Goal: Information Seeking & Learning: Find specific fact

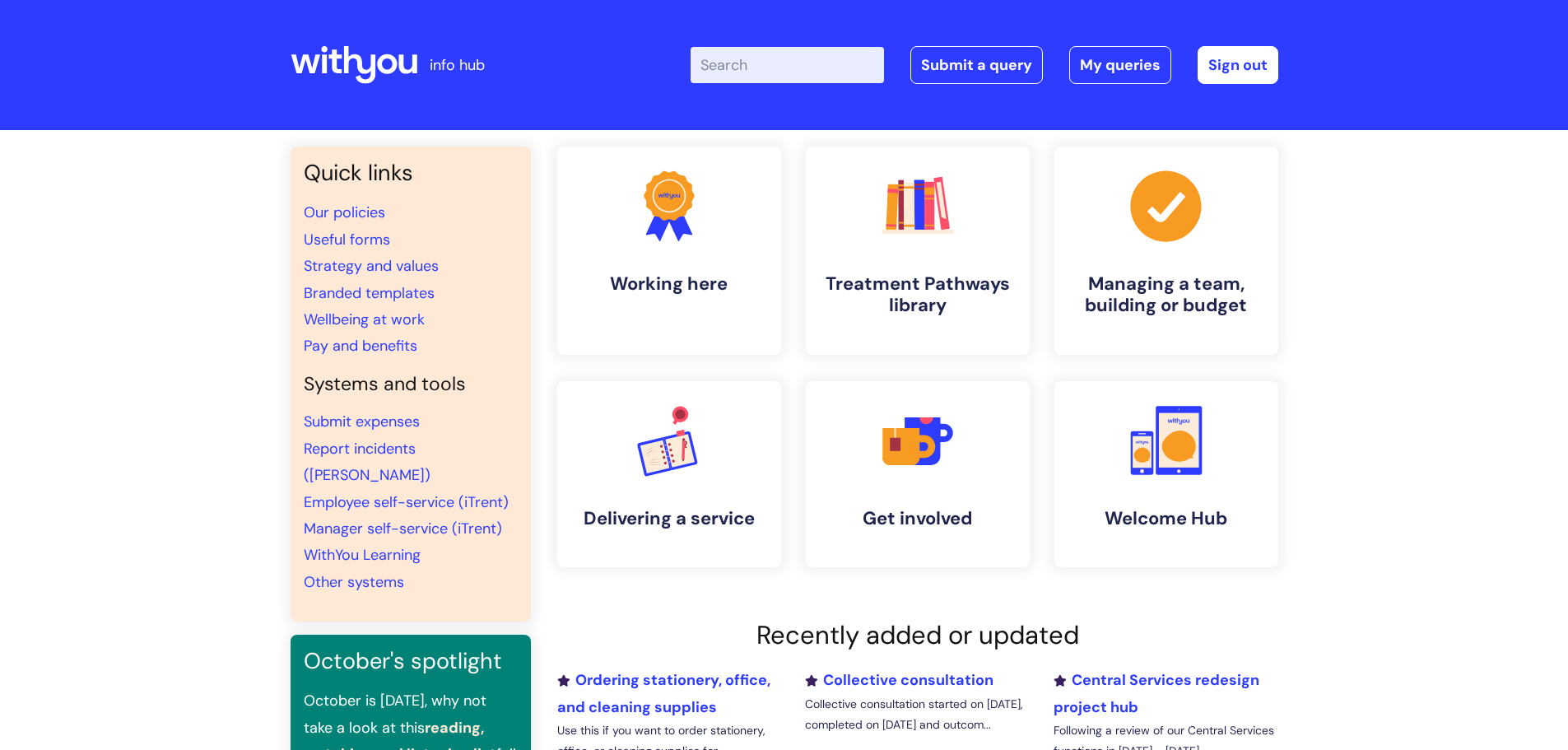
click at [729, 65] on input "Enter your search term here..." at bounding box center [787, 66] width 194 height 36
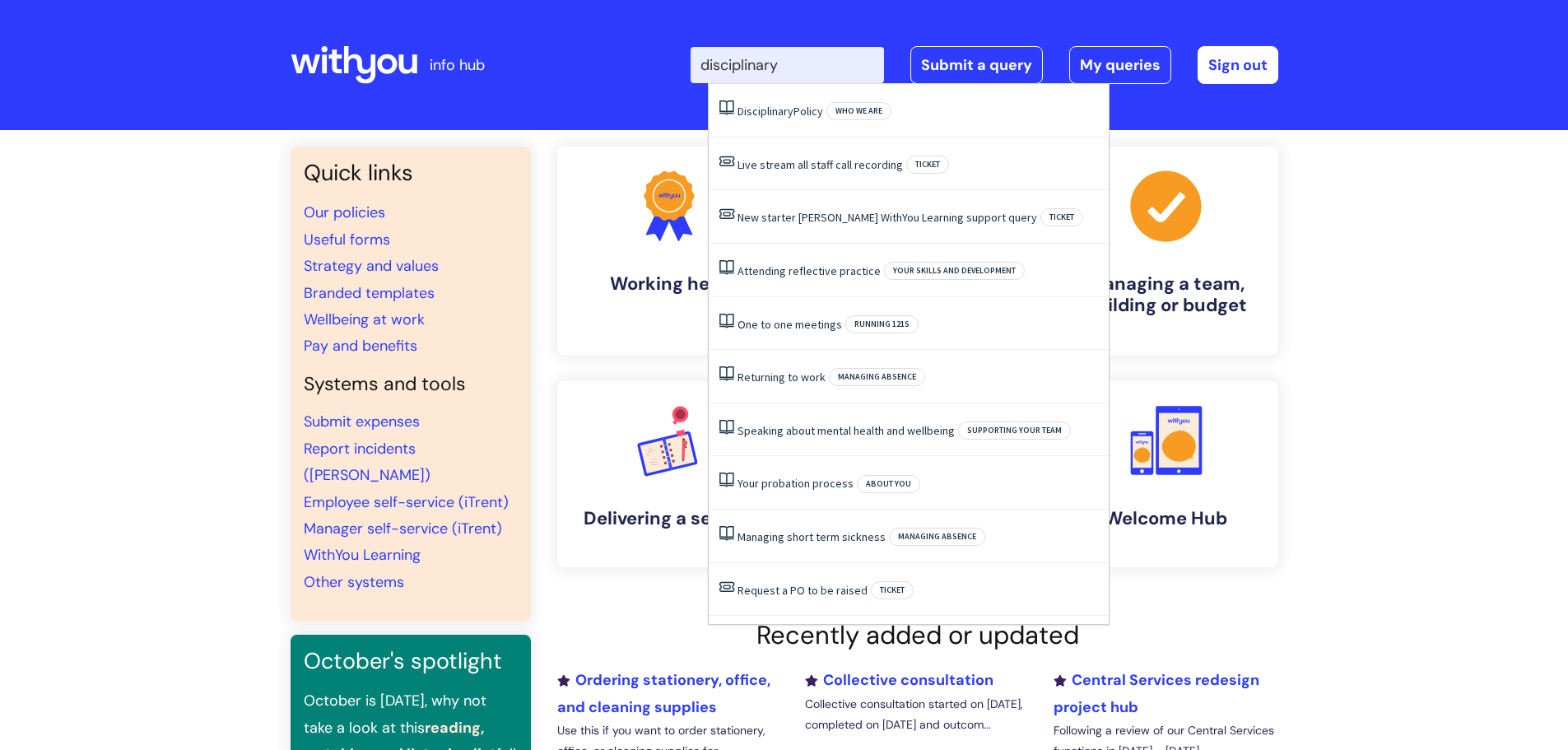
type input "disciplinary"
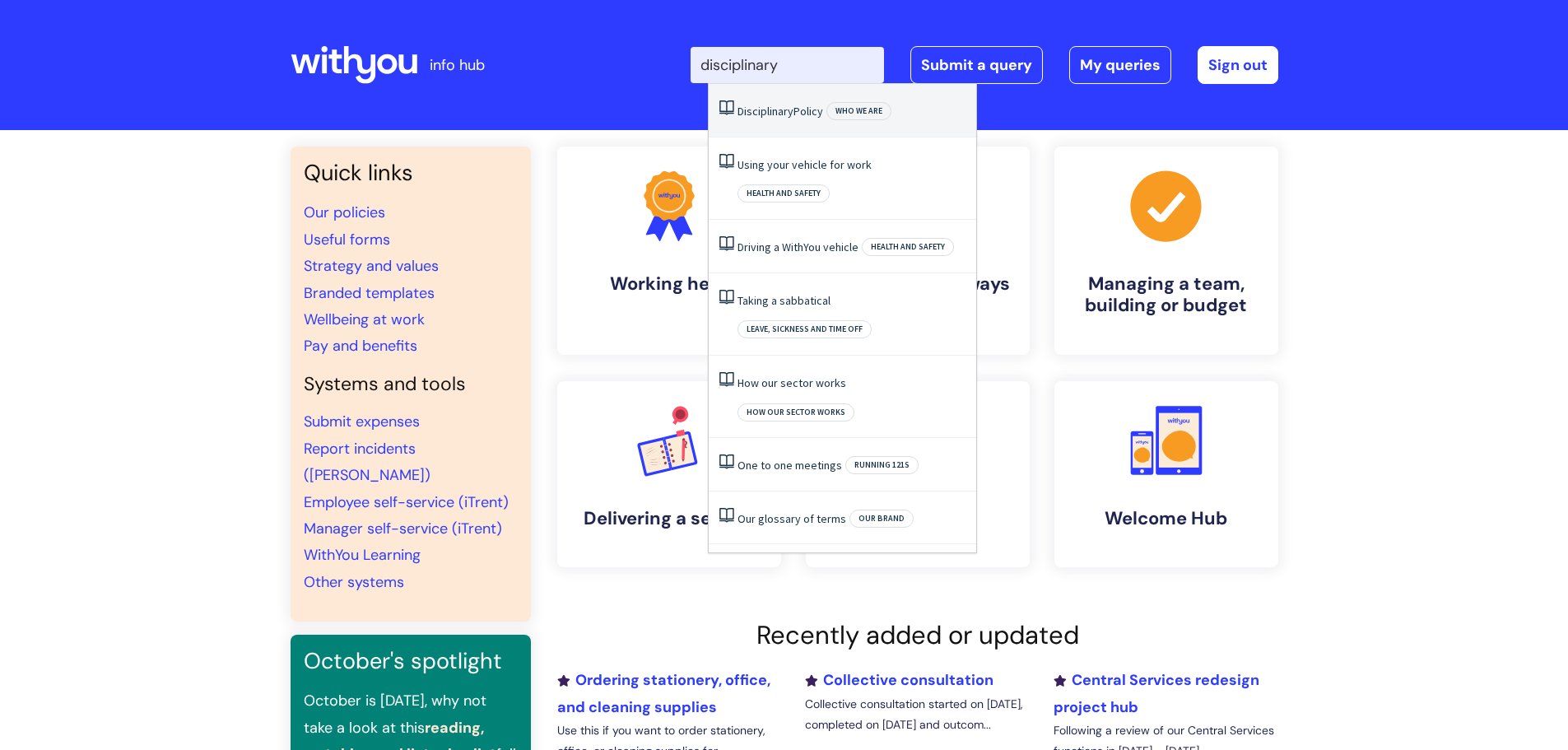
click at [769, 116] on span "Disciplinary" at bounding box center [765, 111] width 56 height 15
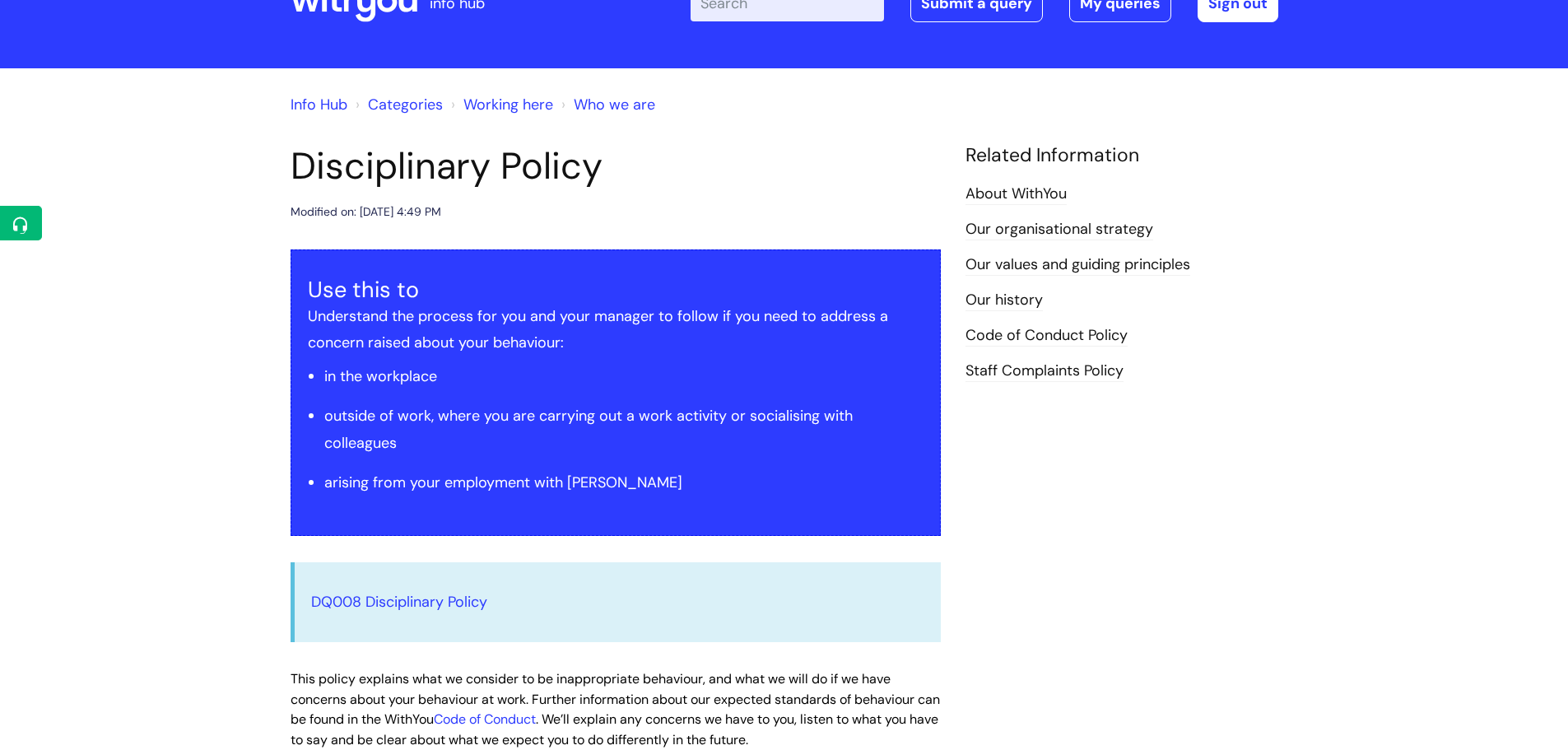
scroll to position [165, 0]
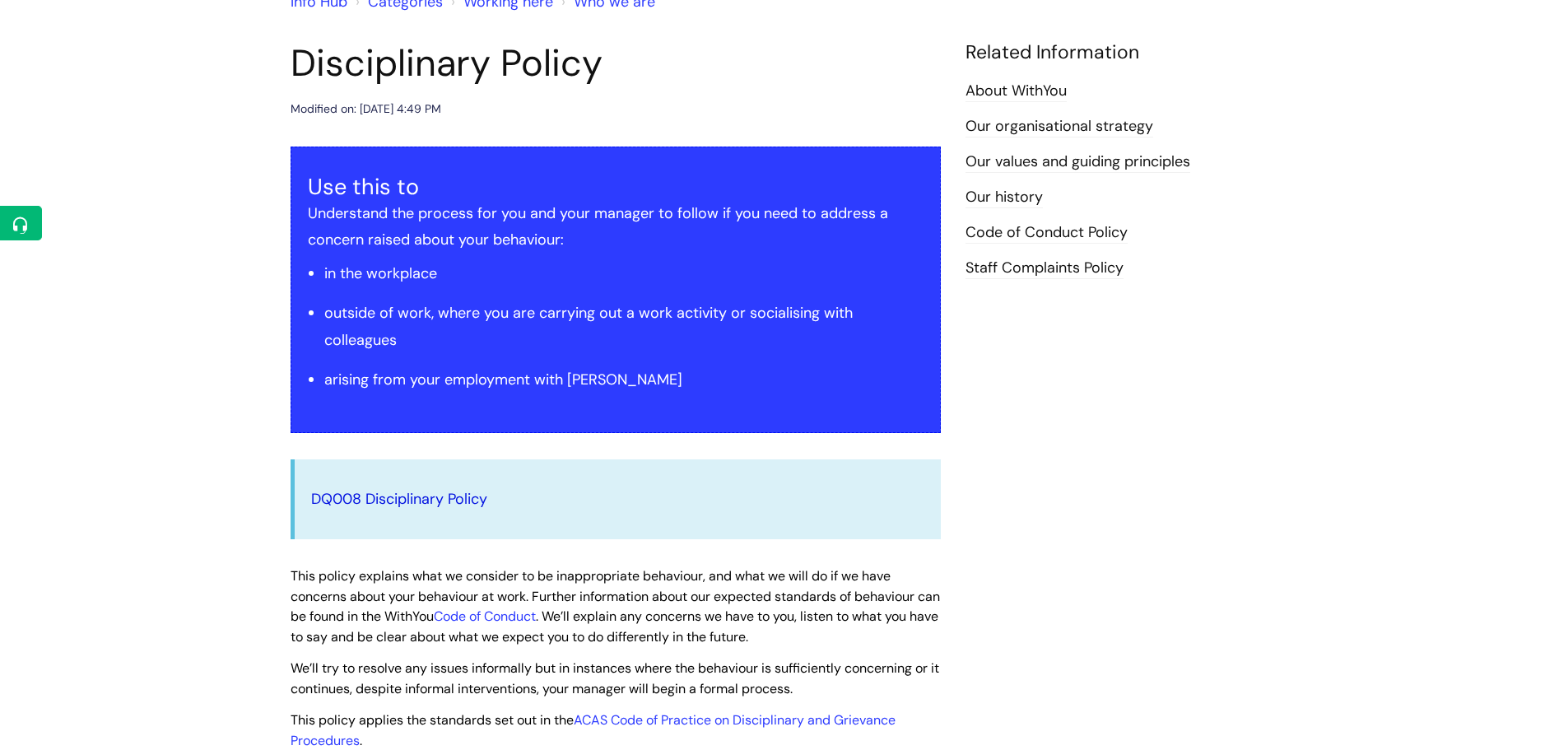
click at [429, 492] on link "DQ008 Disciplinary Policy" at bounding box center [400, 499] width 177 height 20
